Goal: Transaction & Acquisition: Subscribe to service/newsletter

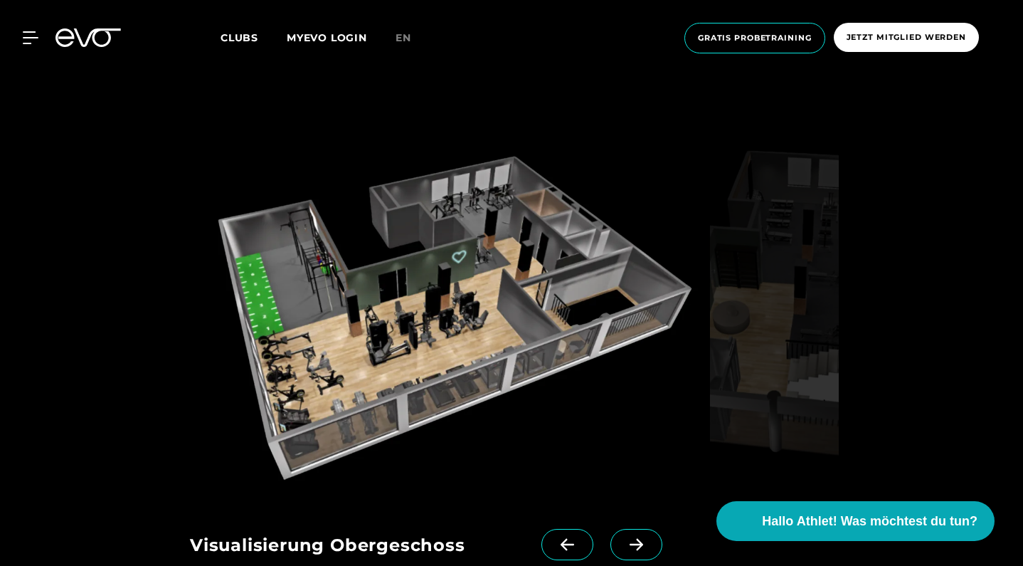
scroll to position [1205, 0]
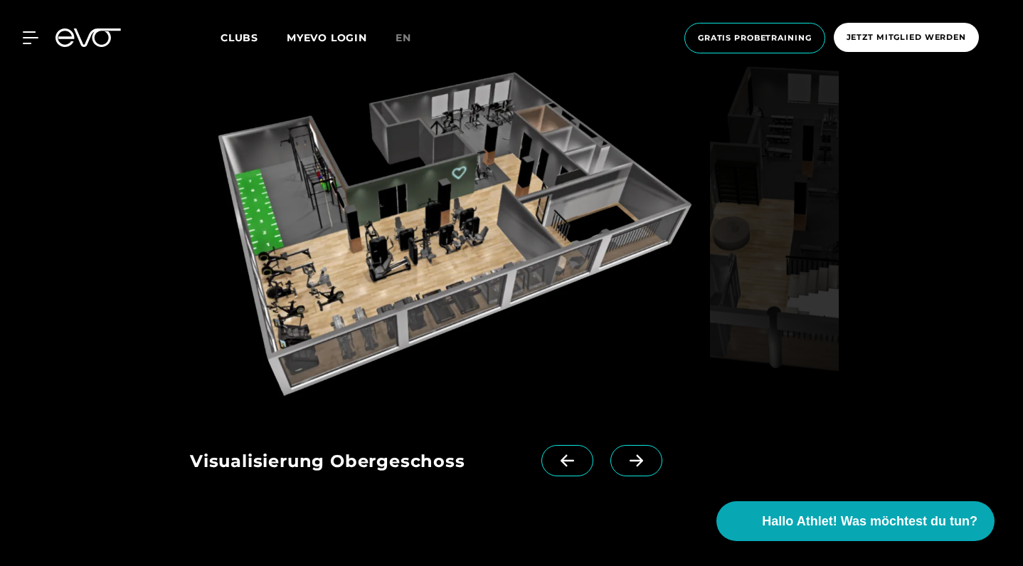
click at [630, 468] on span at bounding box center [637, 460] width 52 height 31
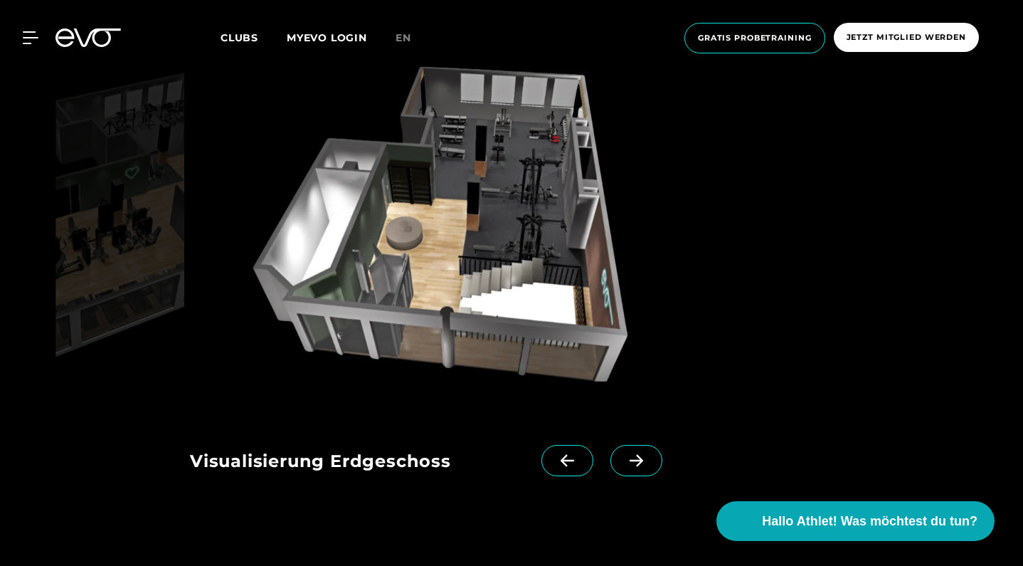
click at [630, 460] on icon at bounding box center [637, 461] width 14 height 12
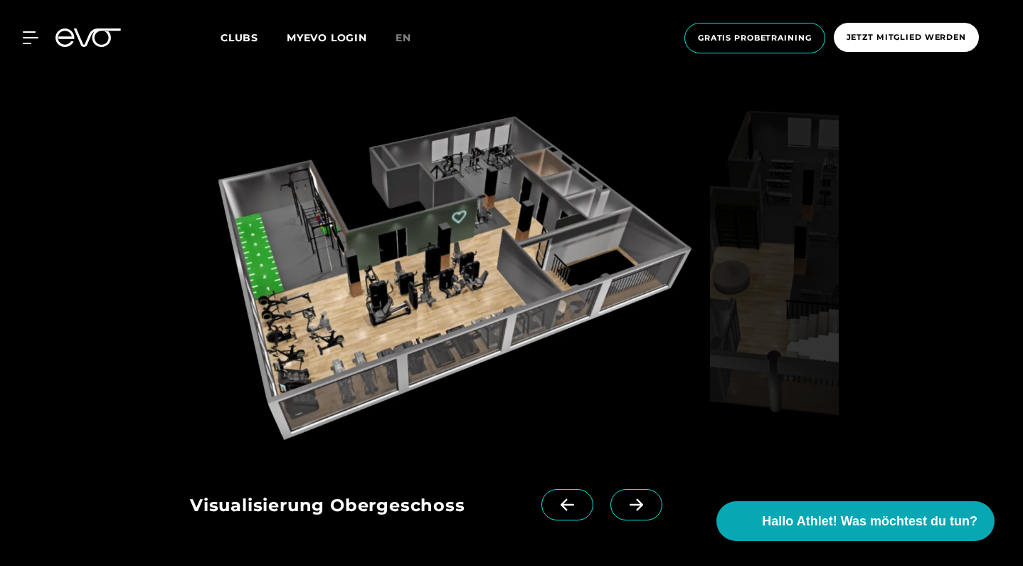
scroll to position [1158, 0]
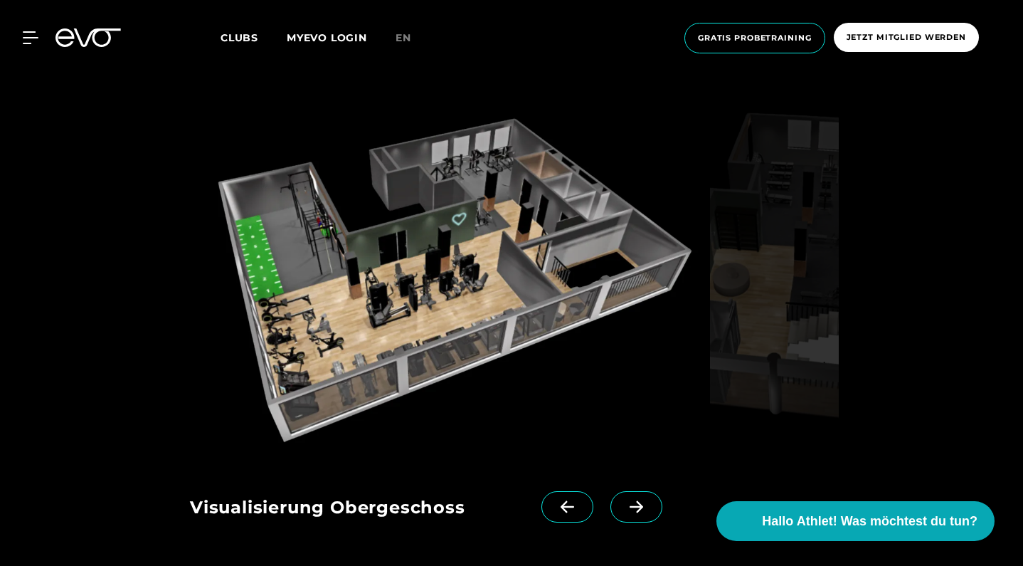
click at [643, 521] on span at bounding box center [637, 506] width 52 height 31
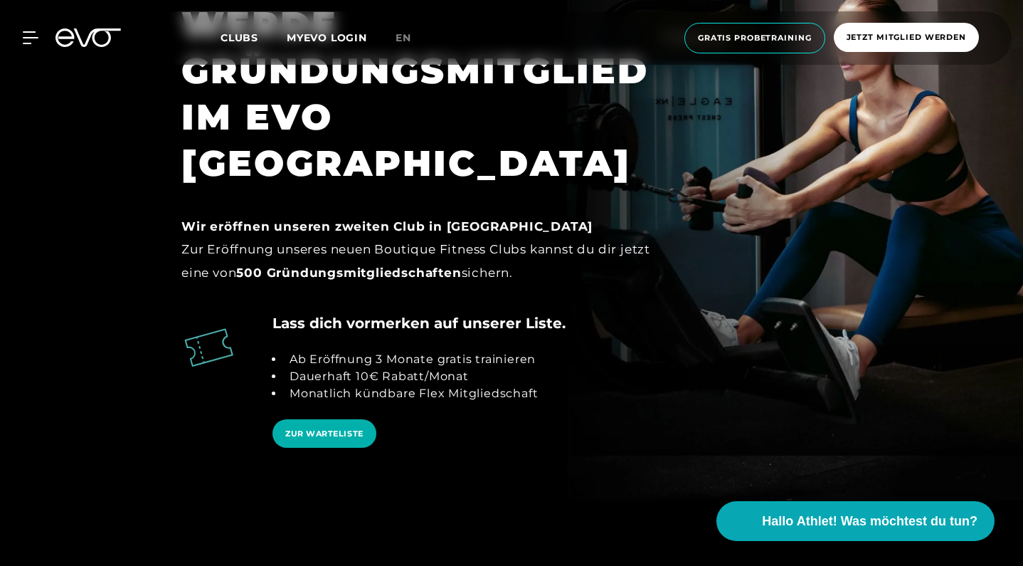
scroll to position [2143, 0]
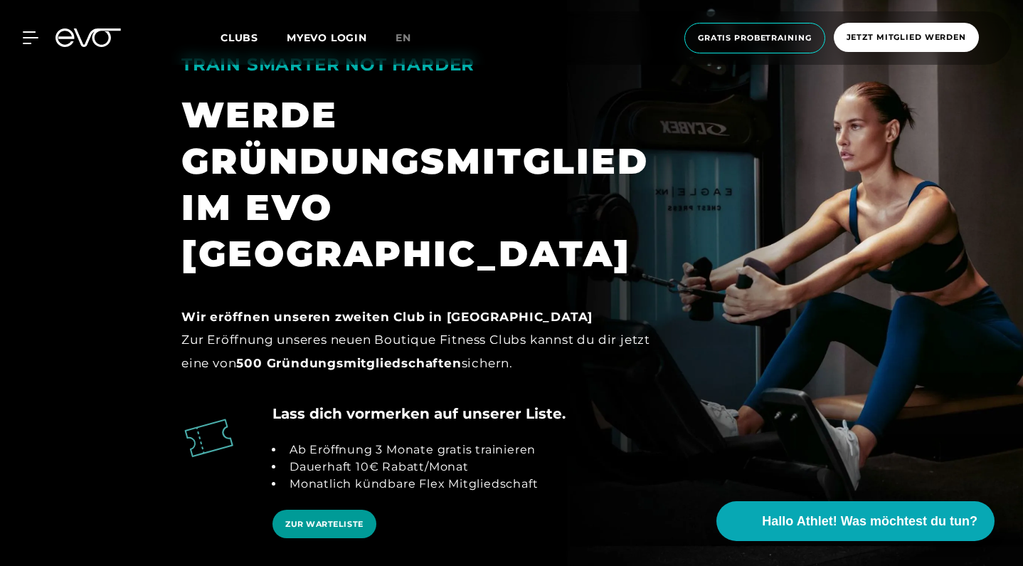
click at [357, 518] on span "ZUR WARTELISTE" at bounding box center [324, 524] width 78 height 12
click at [31, 39] on icon at bounding box center [33, 37] width 21 height 13
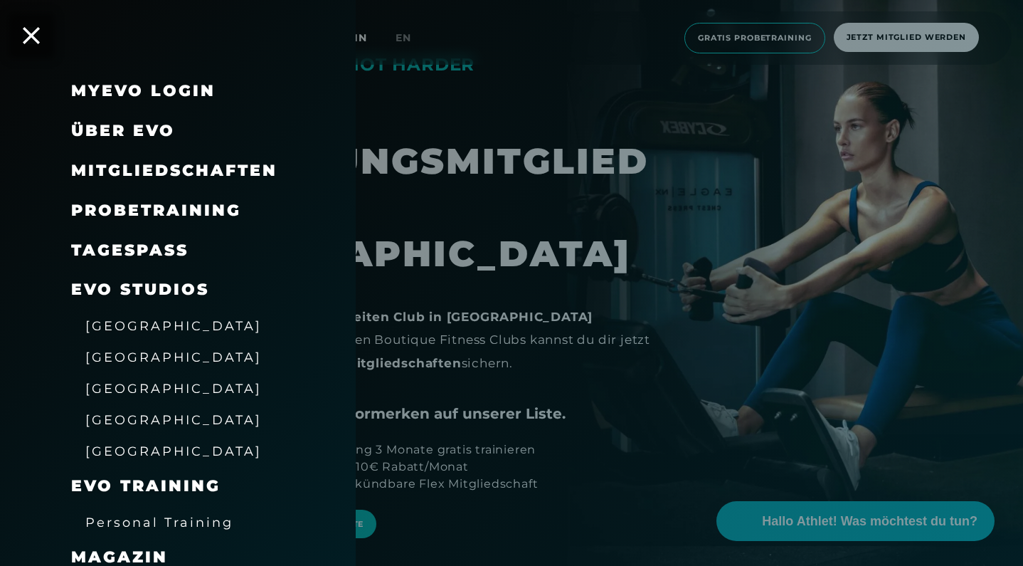
click at [186, 173] on span "Mitgliedschaften" at bounding box center [174, 170] width 206 height 19
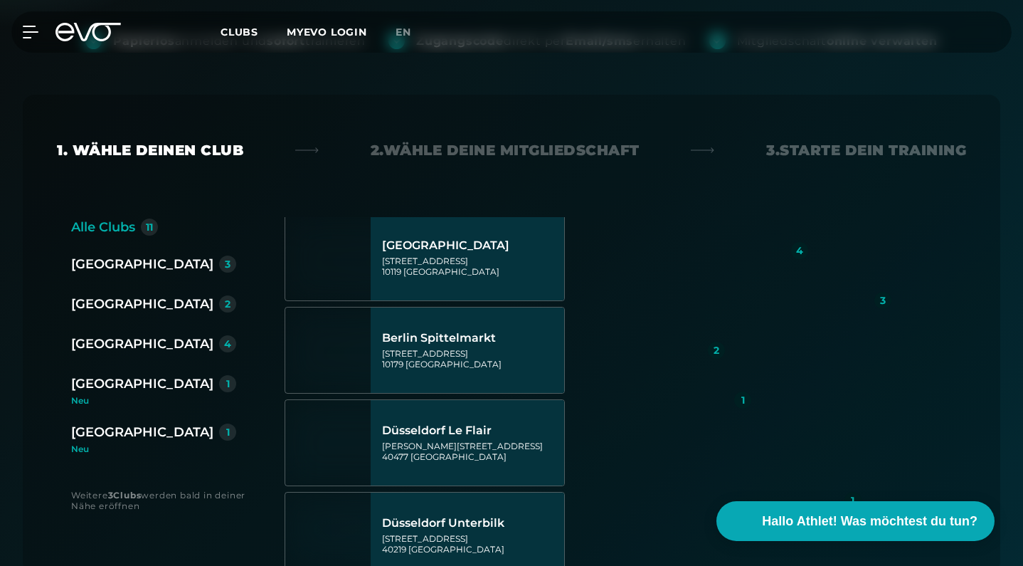
scroll to position [91, 0]
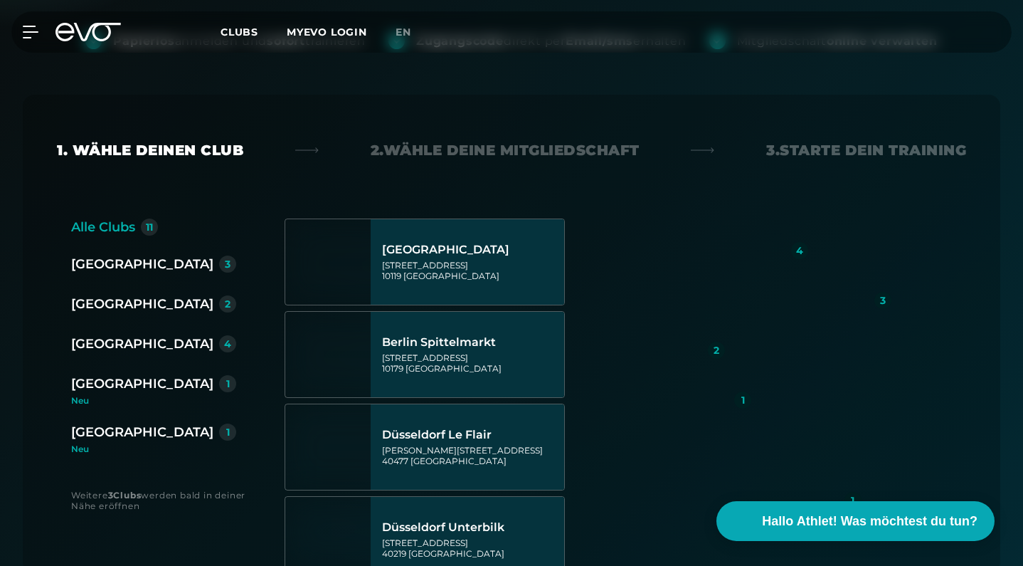
click at [112, 391] on div "[GEOGRAPHIC_DATA]" at bounding box center [142, 384] width 142 height 20
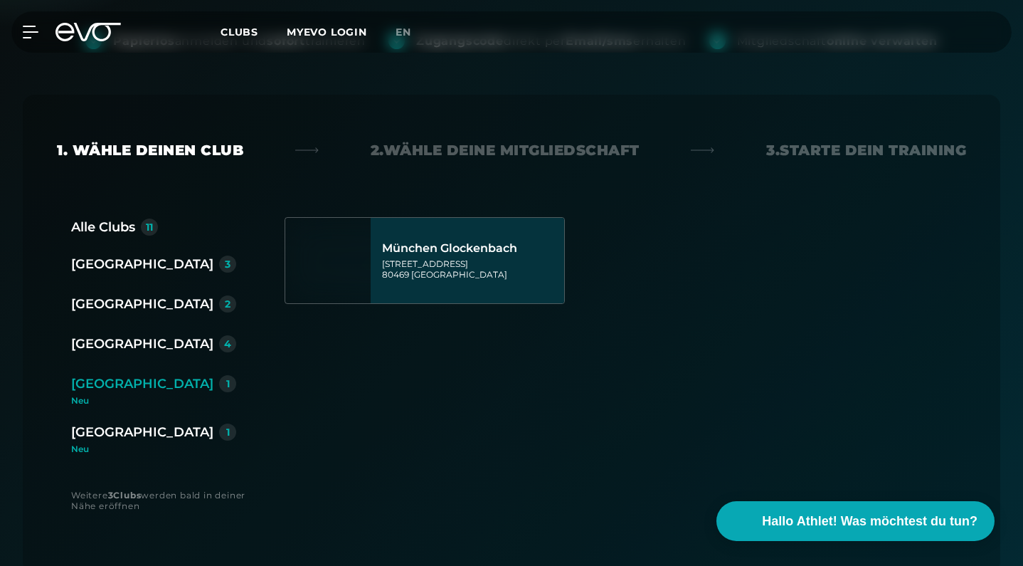
scroll to position [0, 0]
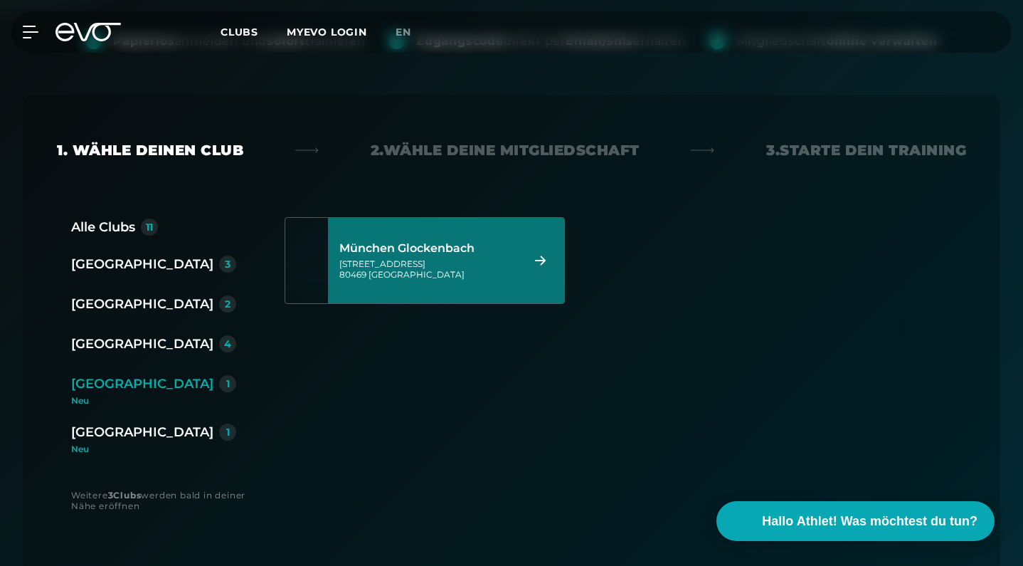
click at [447, 278] on div "Baaderstraße 80 80469 München" at bounding box center [428, 268] width 178 height 21
